Goal: Task Accomplishment & Management: Manage account settings

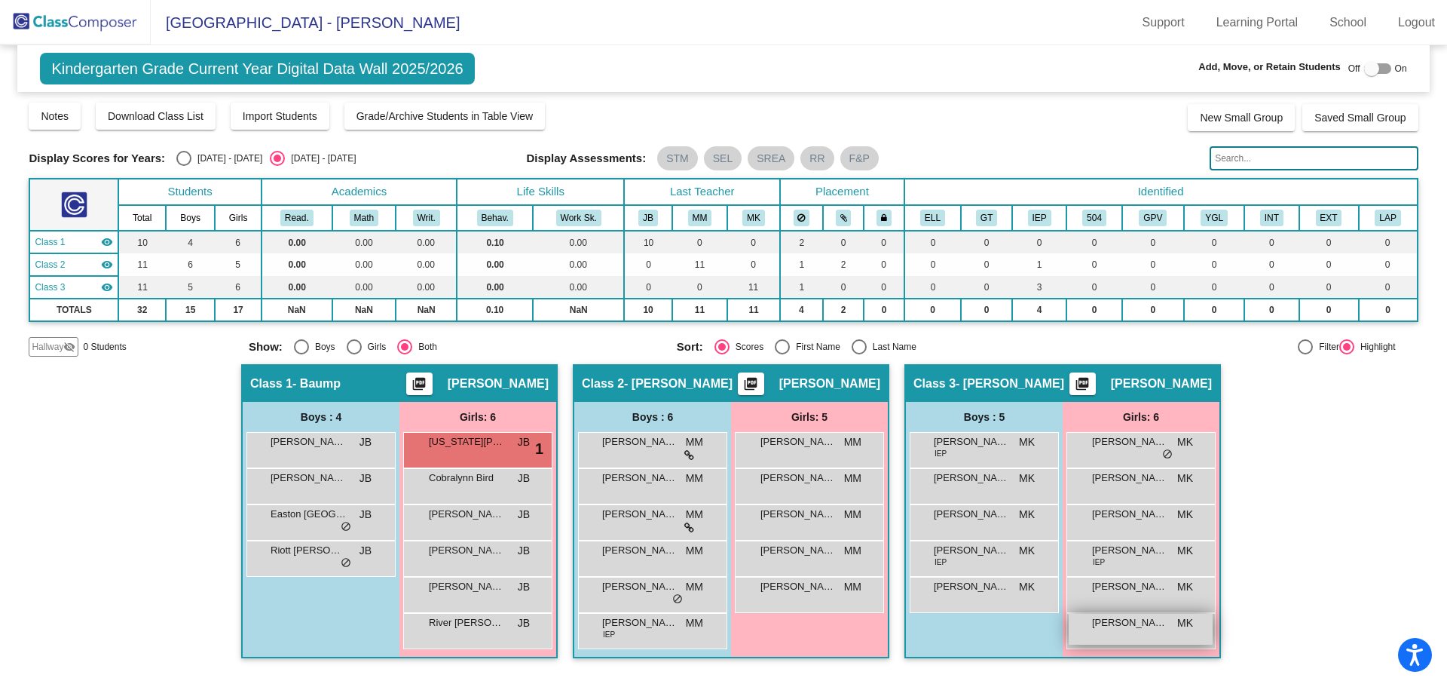
click at [1140, 622] on span "[PERSON_NAME]" at bounding box center [1129, 622] width 75 height 15
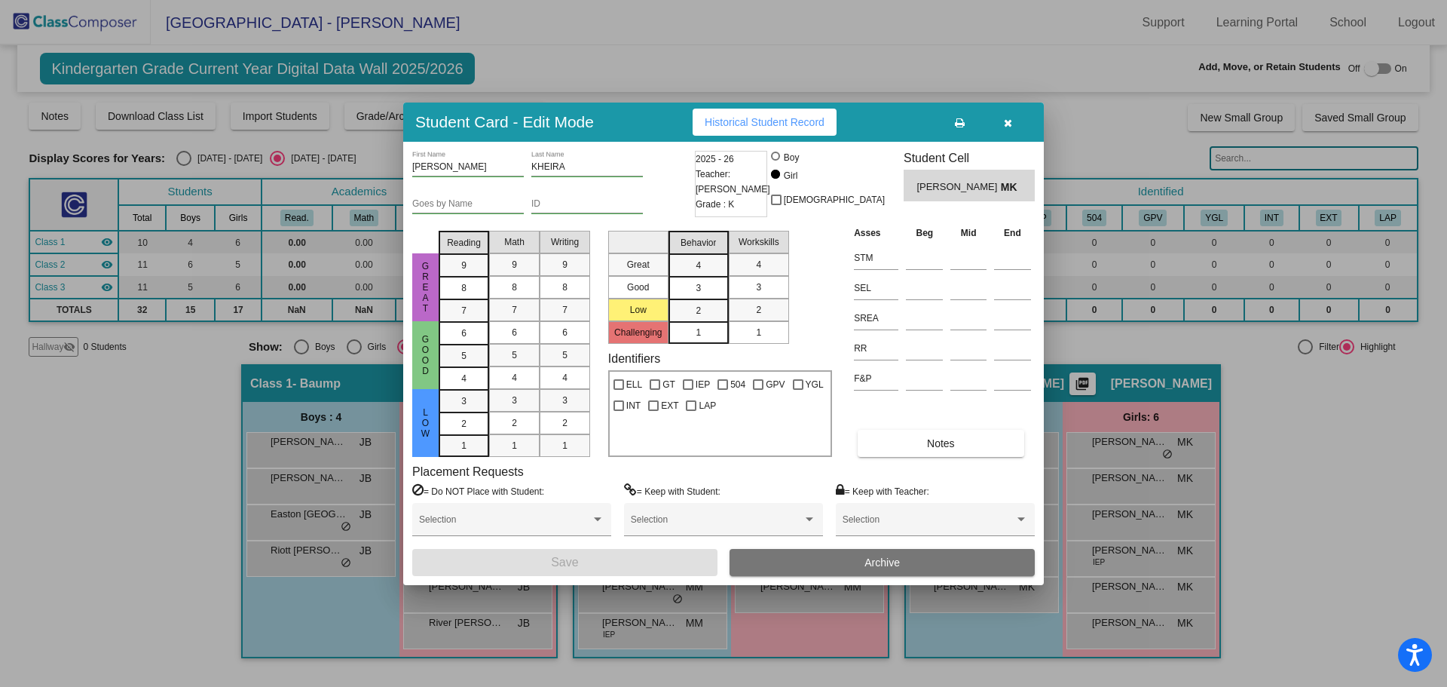
click at [1012, 126] on icon "button" at bounding box center [1008, 123] width 8 height 11
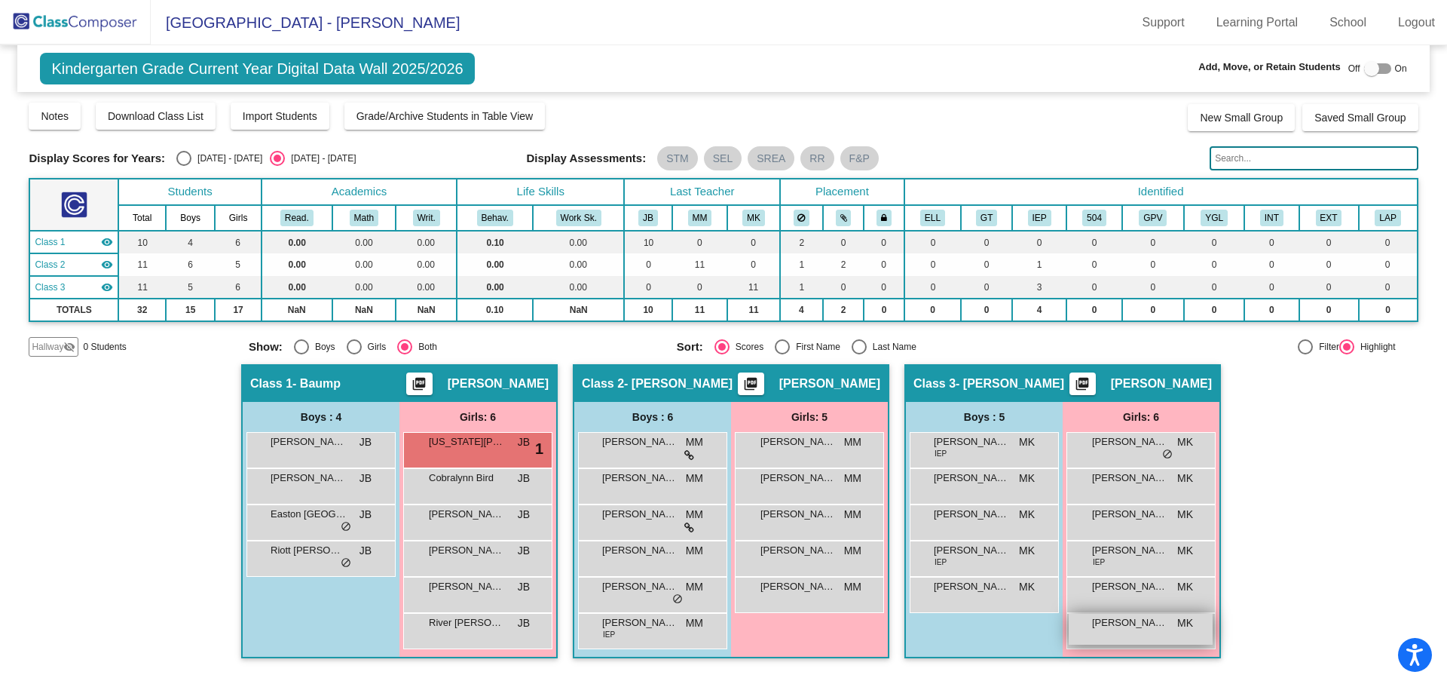
click at [1119, 620] on span "[PERSON_NAME]" at bounding box center [1129, 622] width 75 height 15
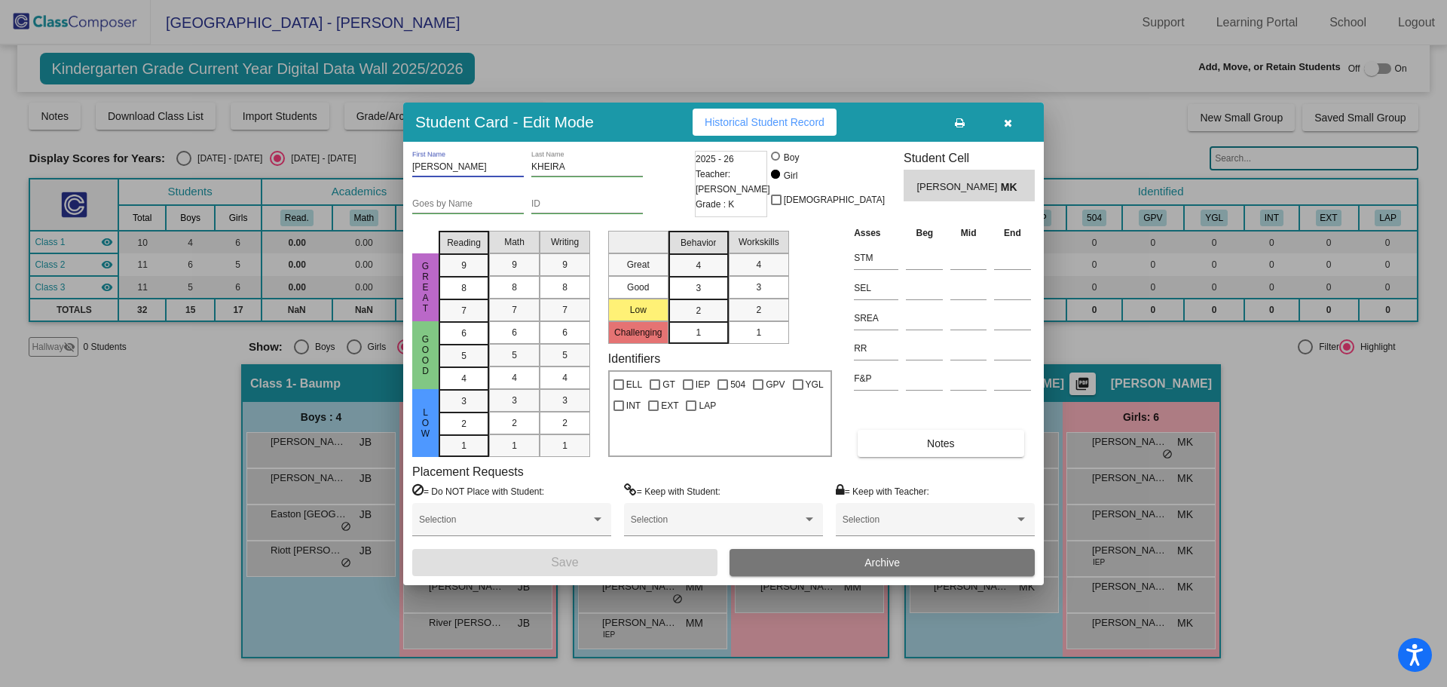
click at [415, 164] on input "[PERSON_NAME]" at bounding box center [468, 167] width 112 height 11
type input "Kheira [PERSON_NAME]"
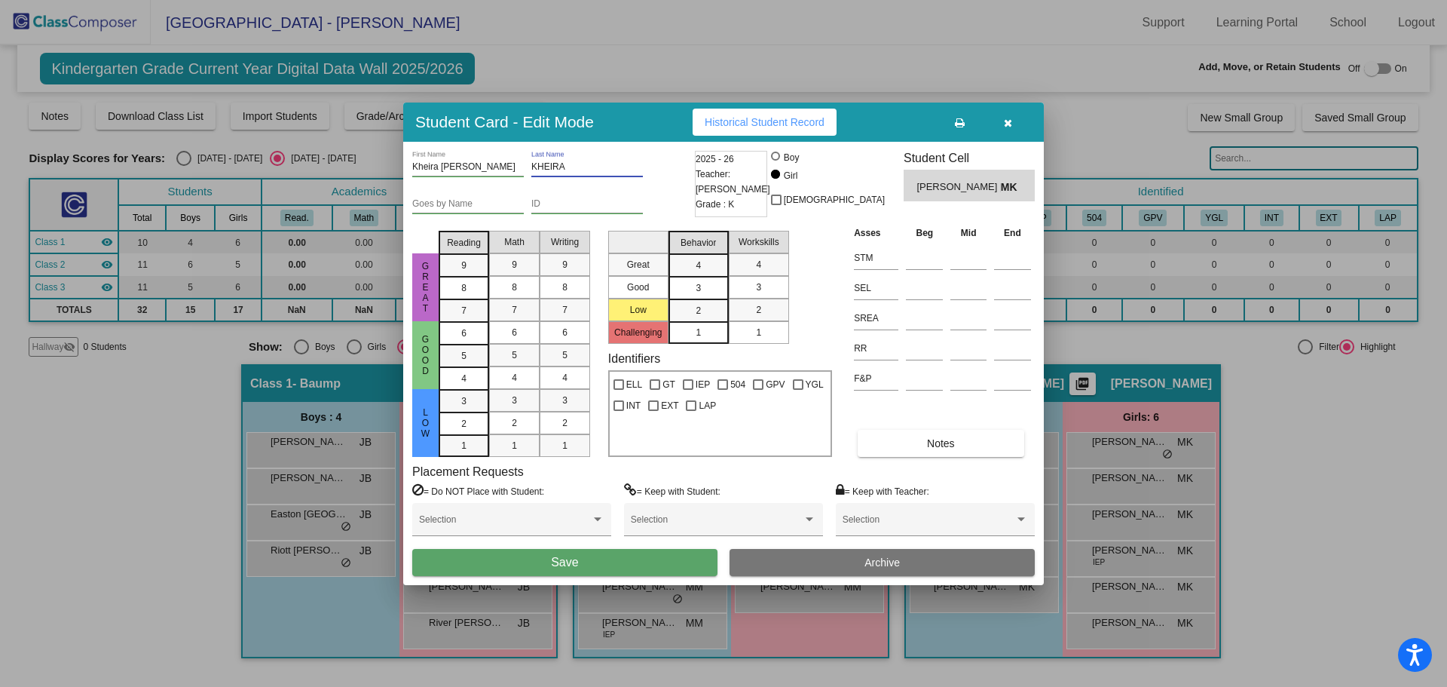
drag, startPoint x: 580, startPoint y: 166, endPoint x: 531, endPoint y: 168, distance: 49.0
click at [531, 168] on input "KHEIRA" at bounding box center [587, 167] width 112 height 11
type input "[PERSON_NAME]"
drag, startPoint x: 516, startPoint y: 164, endPoint x: 442, endPoint y: 169, distance: 74.0
click at [442, 169] on input "Kheira [PERSON_NAME]" at bounding box center [468, 167] width 112 height 11
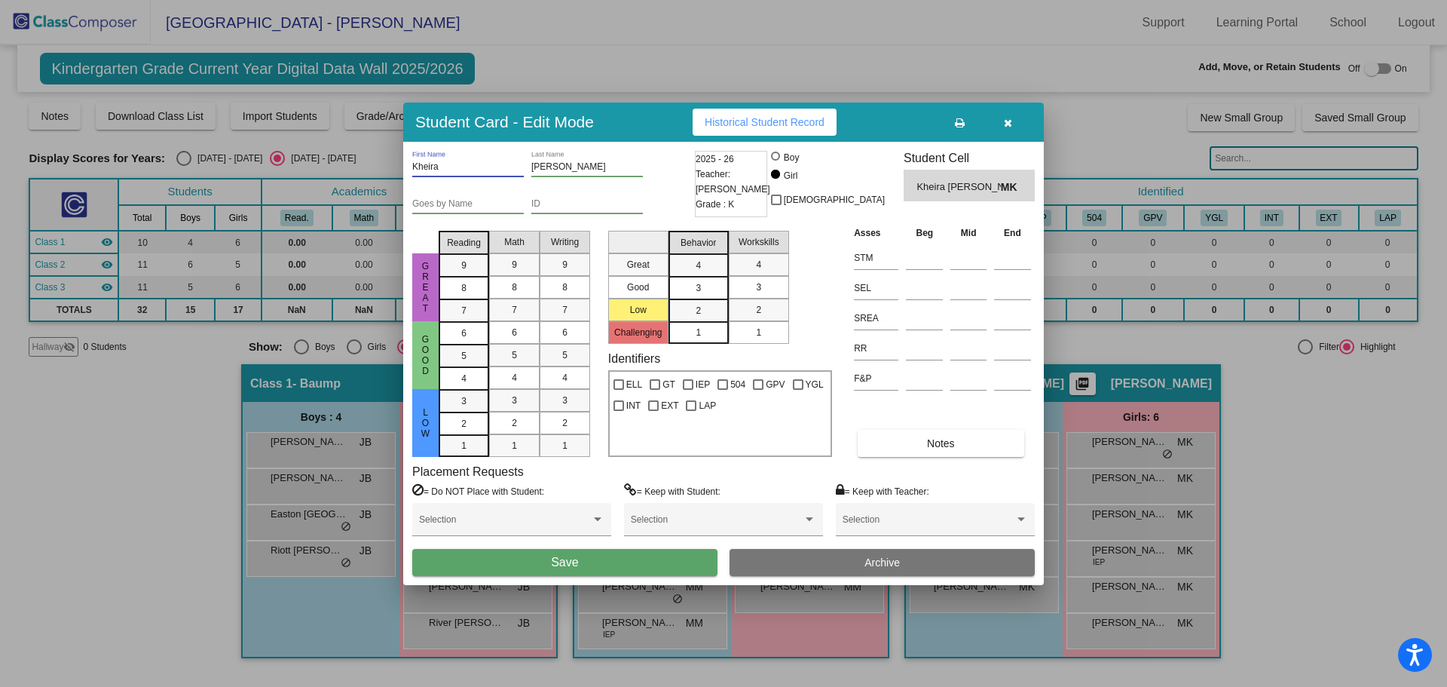
type input "Kheira"
click at [637, 570] on button "Save" at bounding box center [564, 562] width 305 height 27
